Goal: Check status: Check status

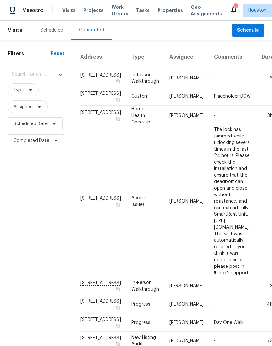
click at [15, 75] on input "text" at bounding box center [27, 74] width 38 height 10
type input "3234"
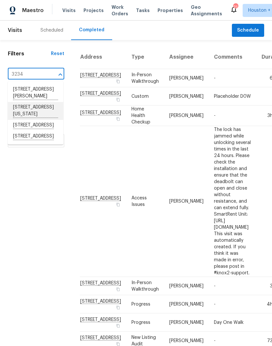
click at [18, 114] on li "[STREET_ADDRESS][US_STATE]" at bounding box center [35, 111] width 55 height 18
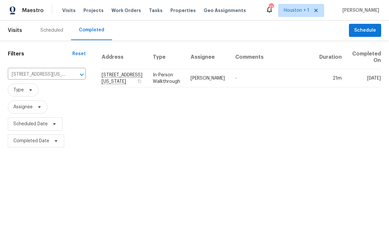
click at [271, 79] on td "-" at bounding box center [272, 78] width 84 height 18
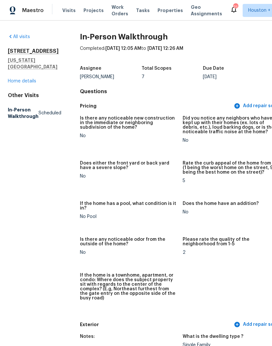
click at [66, 13] on span "Visits" at bounding box center [68, 10] width 13 height 7
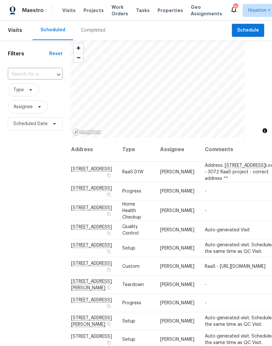
scroll to position [0, 8]
